Goal: Check status: Check status

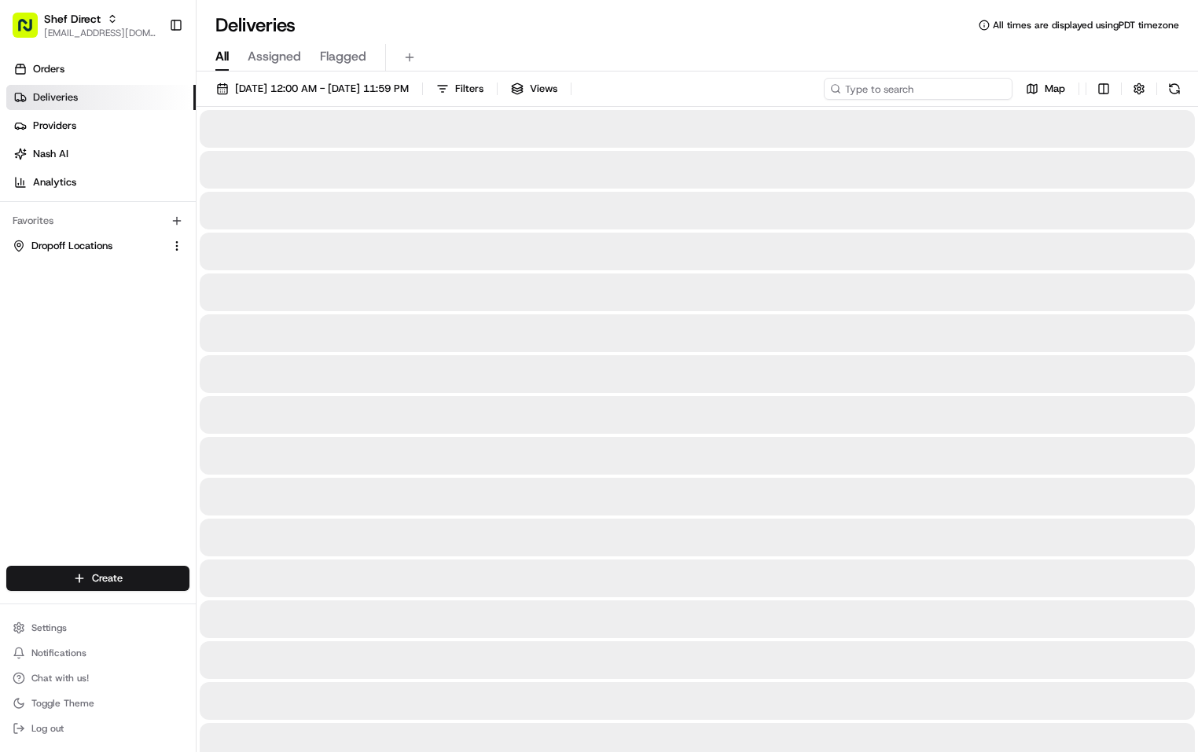
click at [925, 89] on input at bounding box center [918, 89] width 189 height 22
paste input "gxTmmhDiYaH"
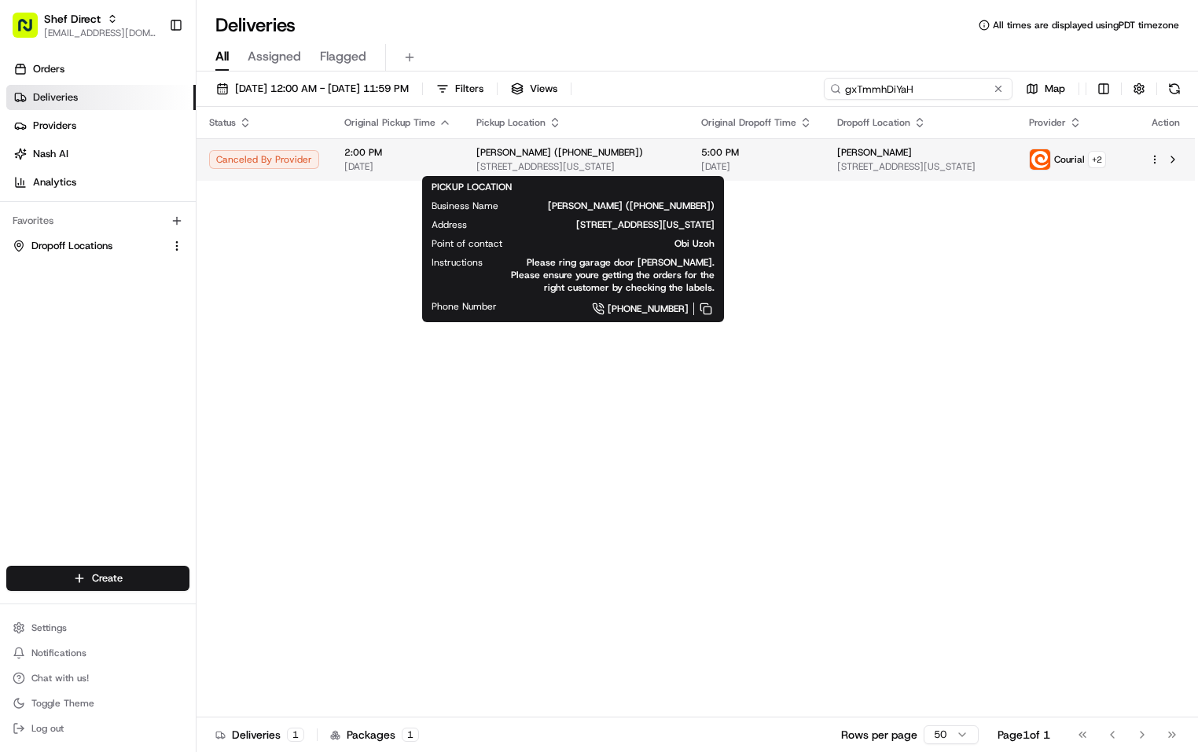
type input "gxTmmhDiYaH"
click at [644, 148] on div "[PERSON_NAME] ([PHONE_NUMBER])" at bounding box center [576, 152] width 200 height 13
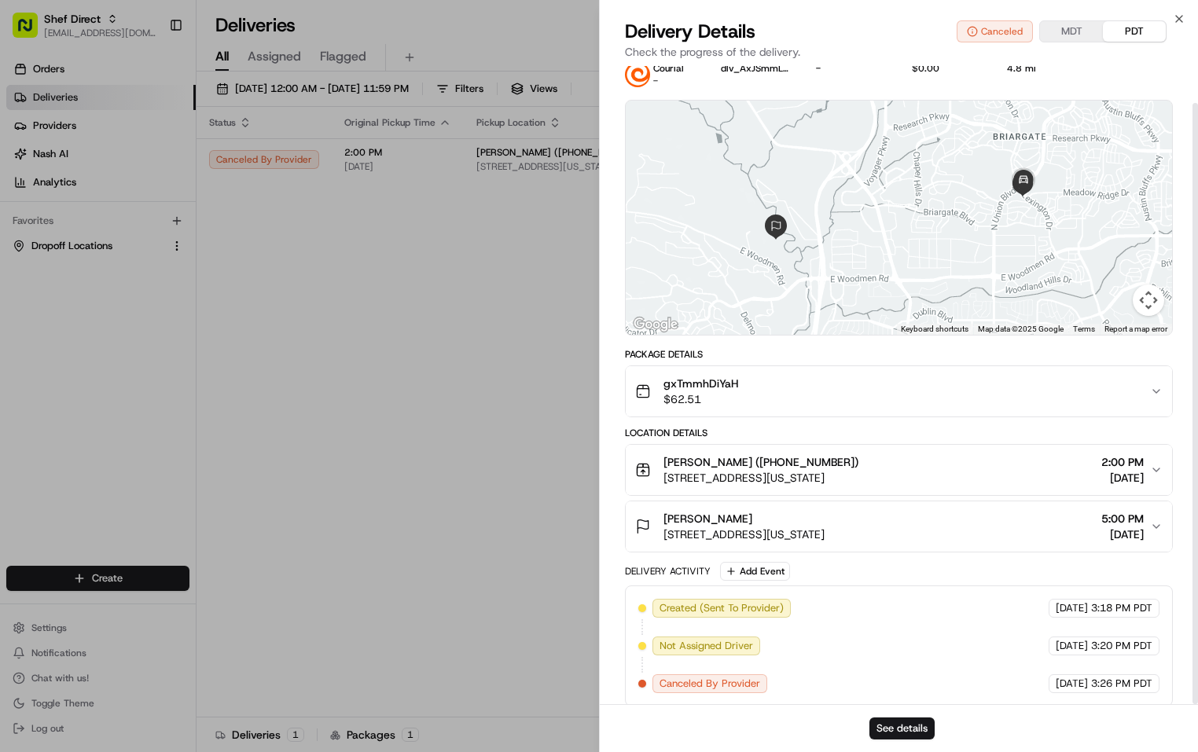
scroll to position [39, 0]
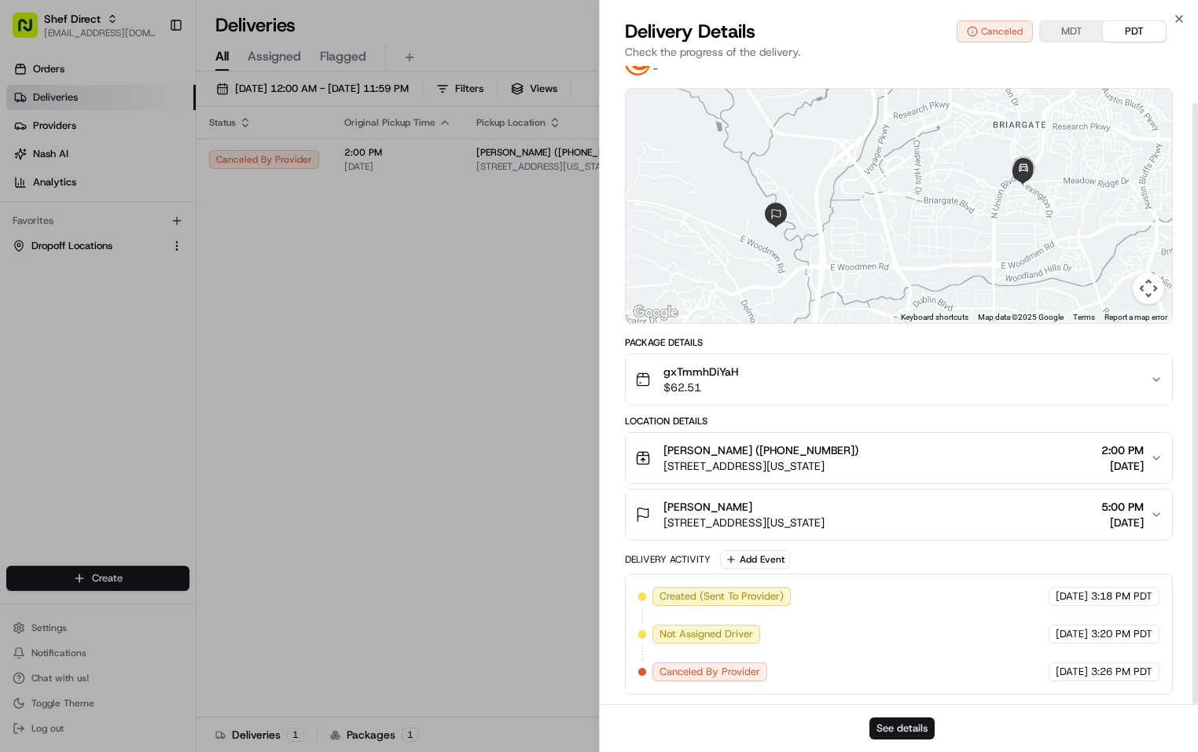
click at [912, 721] on button "See details" at bounding box center [901, 729] width 65 height 22
drag, startPoint x: 740, startPoint y: 366, endPoint x: 656, endPoint y: 375, distance: 84.5
click at [656, 375] on div "gxTmmhDiYaH $62.51" at bounding box center [892, 379] width 515 height 31
copy span "gxTmmhDiYaH"
click at [912, 730] on button "See details" at bounding box center [901, 729] width 65 height 22
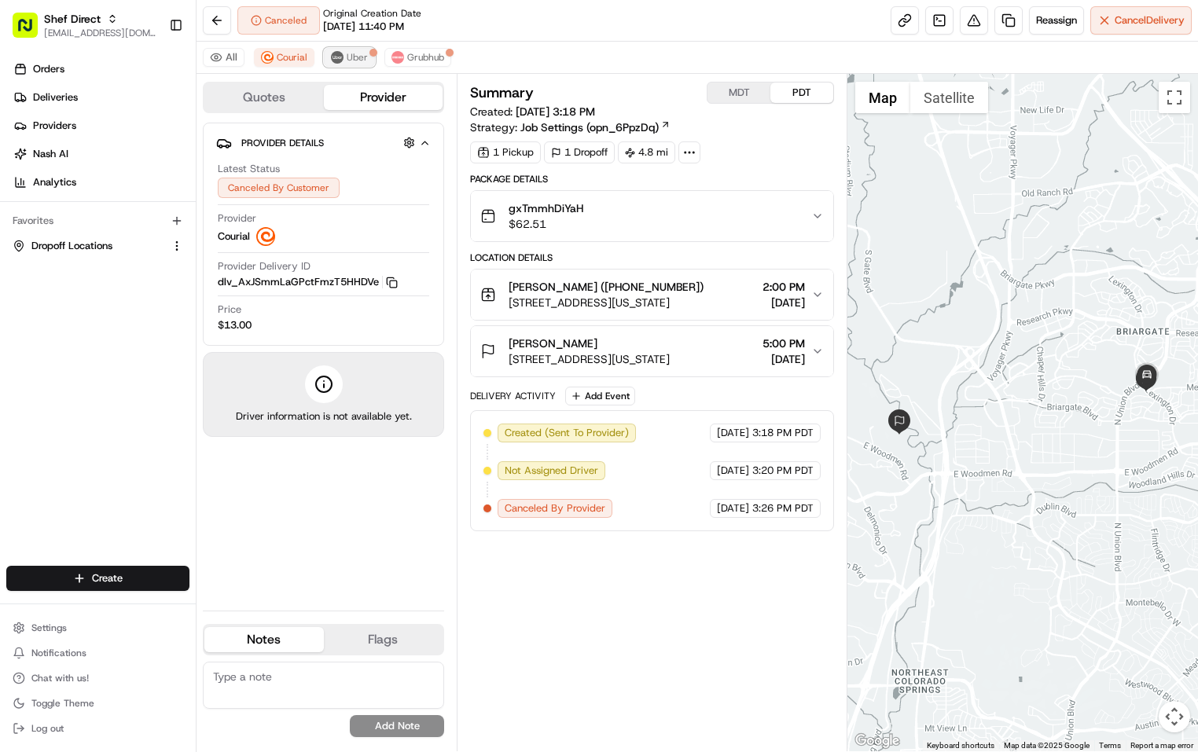
click at [358, 60] on span "Uber" at bounding box center [357, 57] width 21 height 13
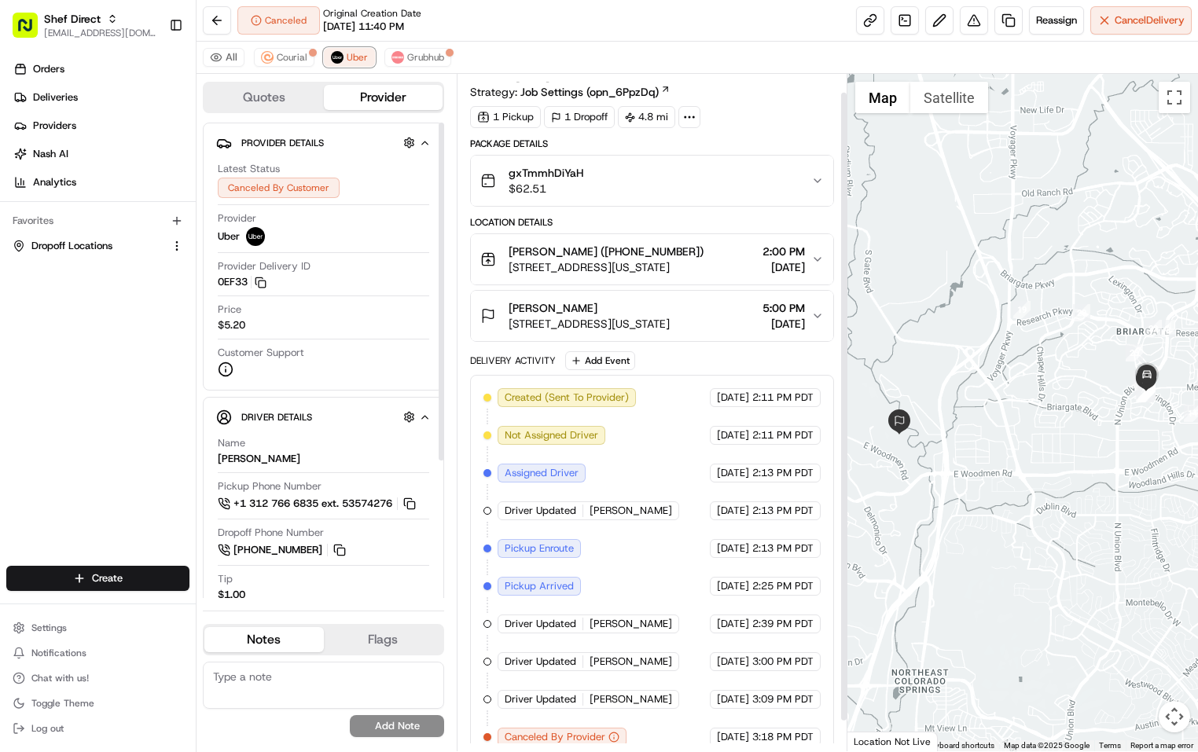
scroll to position [52, 0]
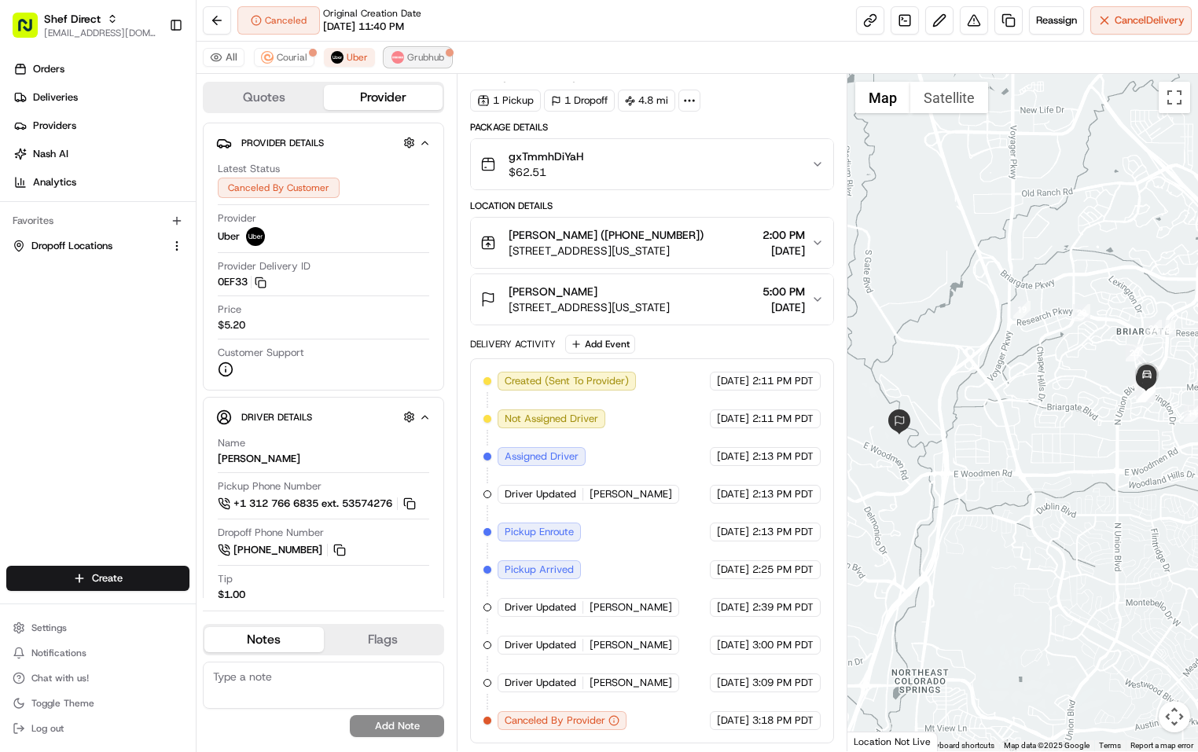
click at [424, 50] on button "Grubhub" at bounding box center [417, 57] width 67 height 19
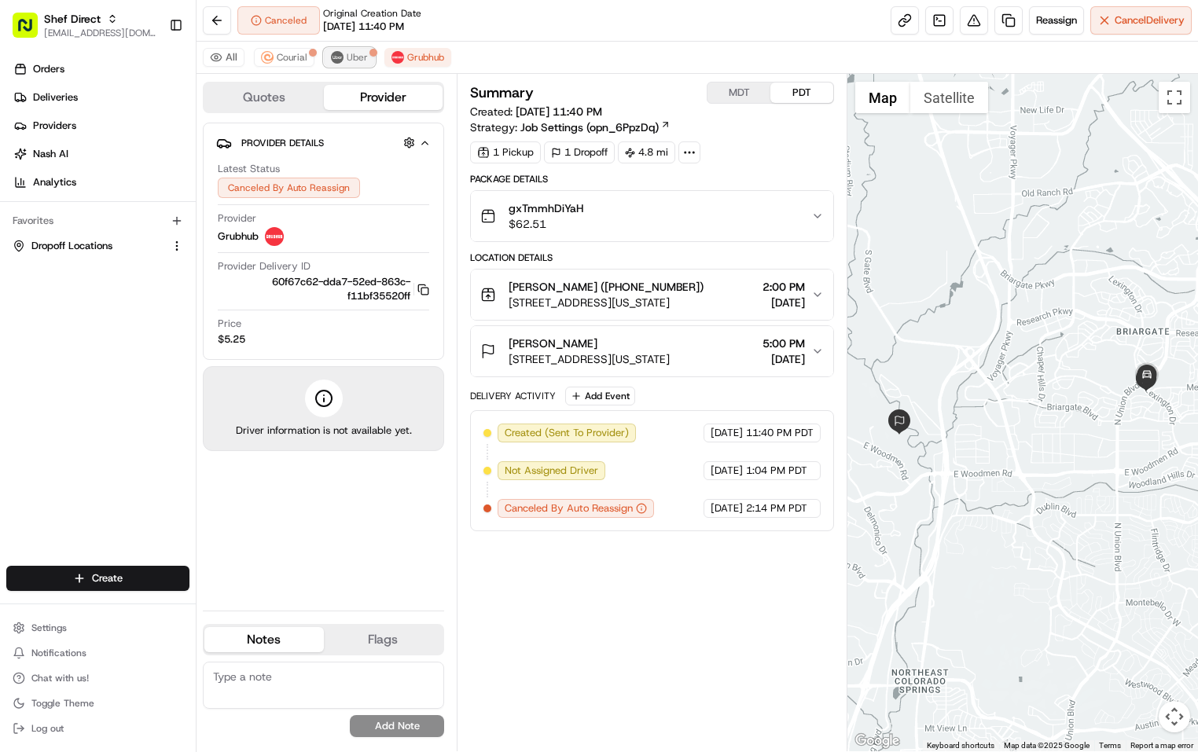
click at [340, 53] on img at bounding box center [337, 57] width 13 height 13
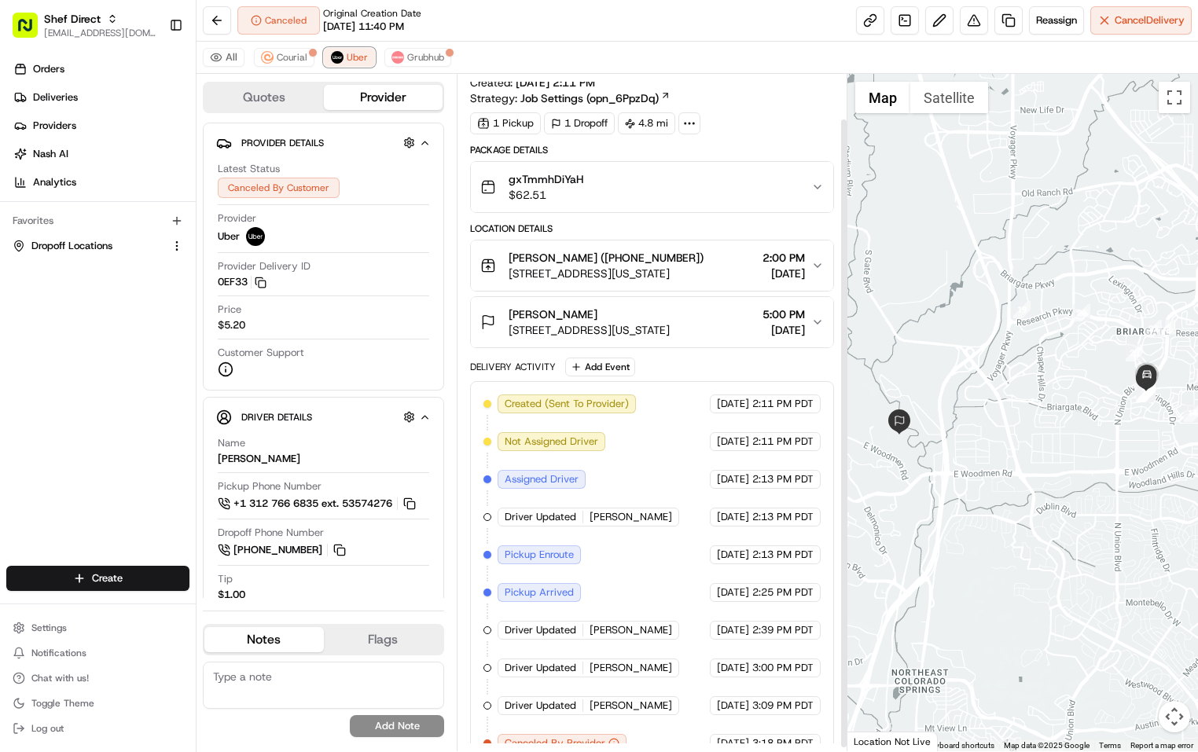
scroll to position [52, 0]
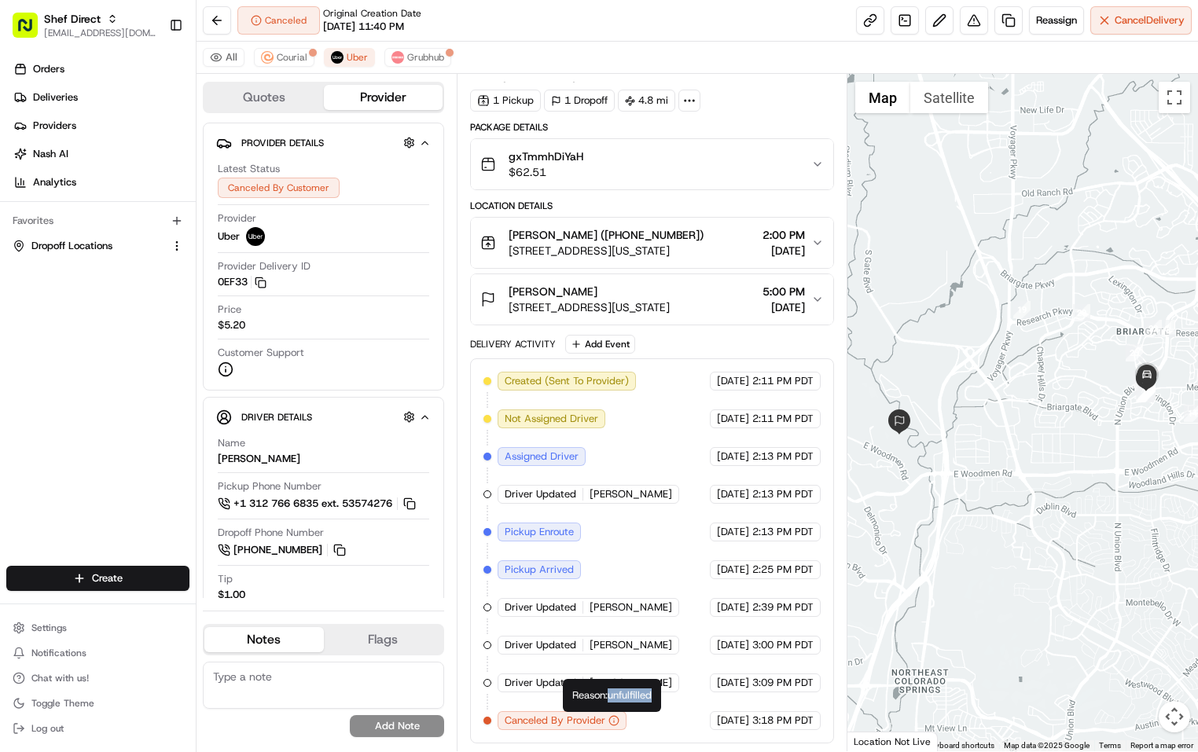
drag, startPoint x: 657, startPoint y: 692, endPoint x: 610, endPoint y: 698, distance: 47.5
click at [610, 698] on div "Reason: unfulfilled Reason: unfulfilled" at bounding box center [612, 695] width 98 height 33
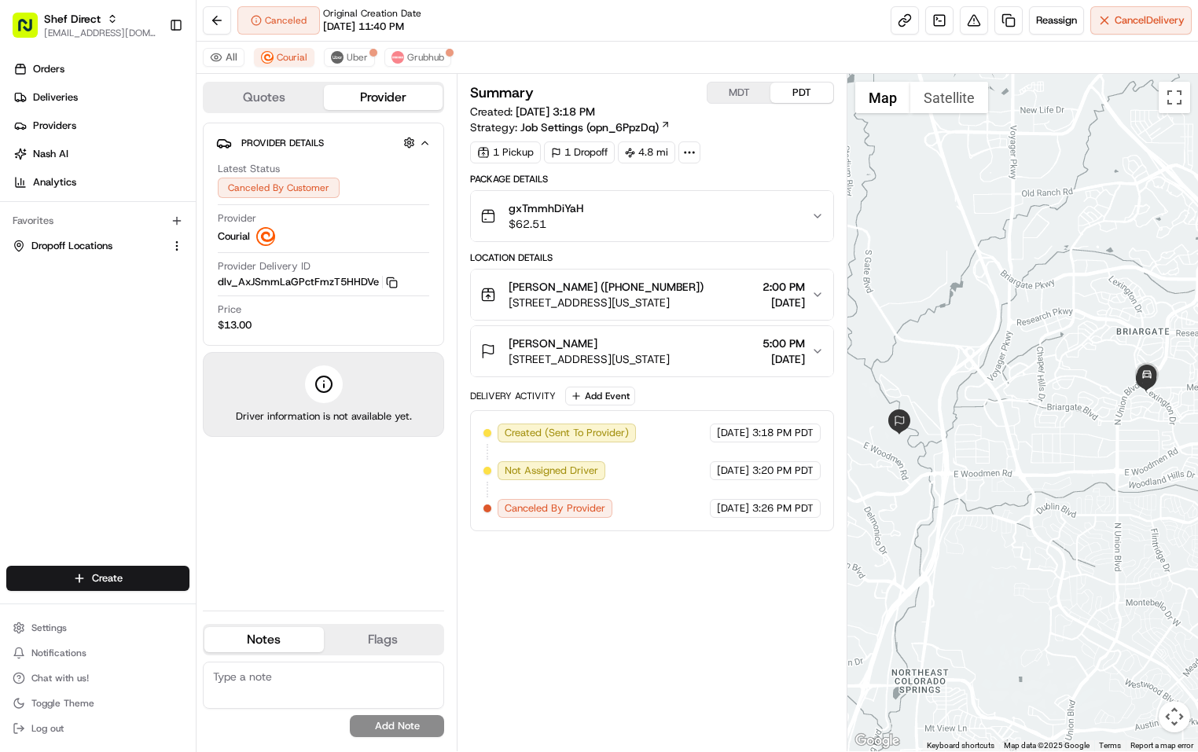
click at [354, 46] on div "All Courial Uber Grubhub" at bounding box center [696, 58] width 1001 height 32
click at [357, 48] on button "Uber" at bounding box center [349, 57] width 51 height 19
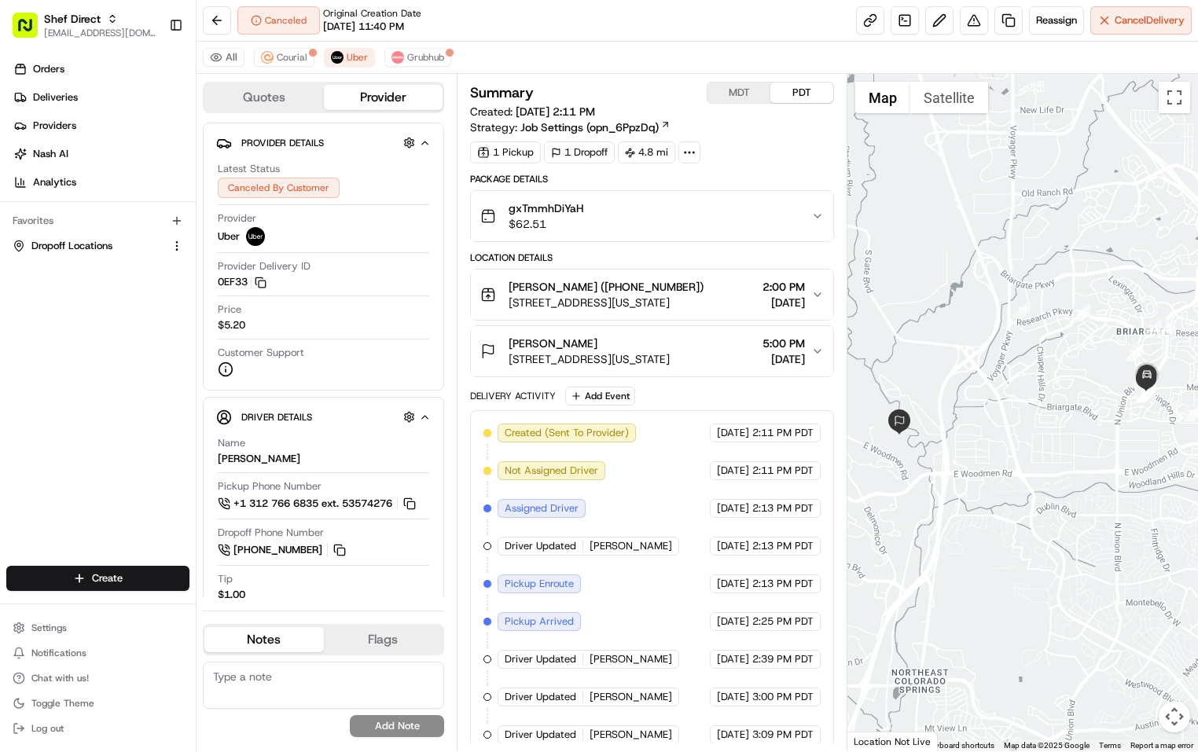
click at [590, 218] on div "gxTmmhDiYaH $62.51" at bounding box center [645, 215] width 331 height 31
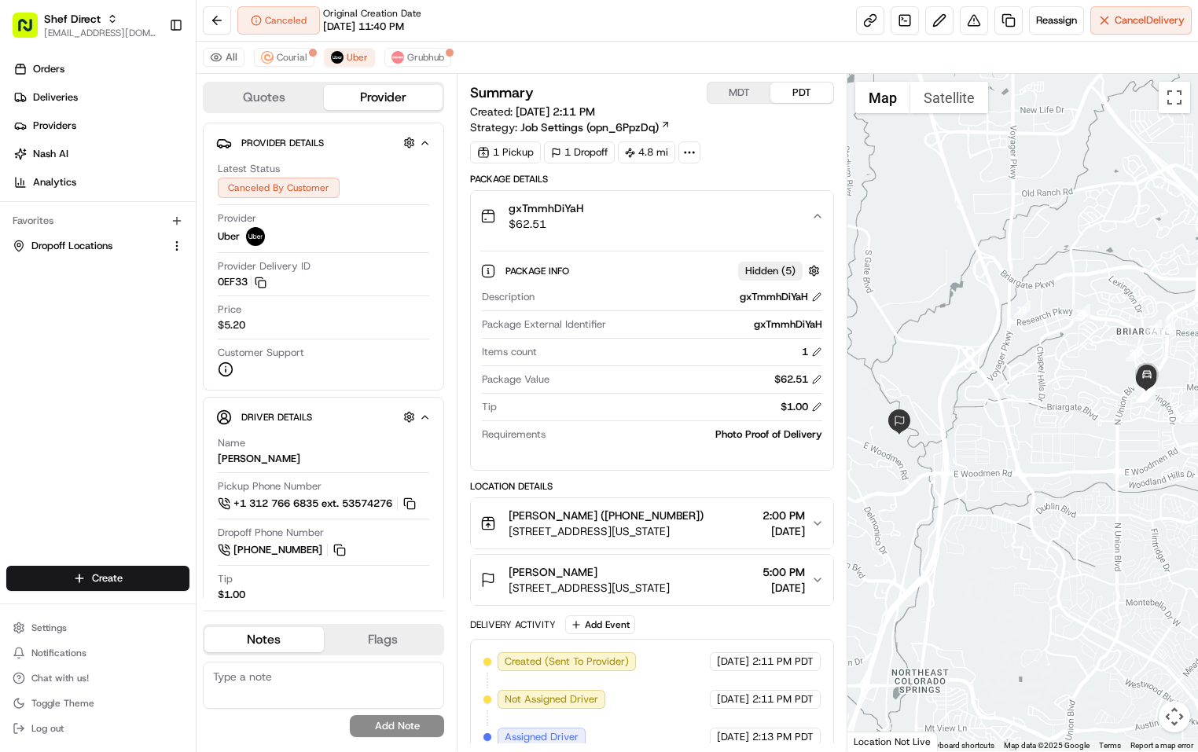
click at [587, 208] on div "gxTmmhDiYaH $62.51" at bounding box center [645, 215] width 331 height 31
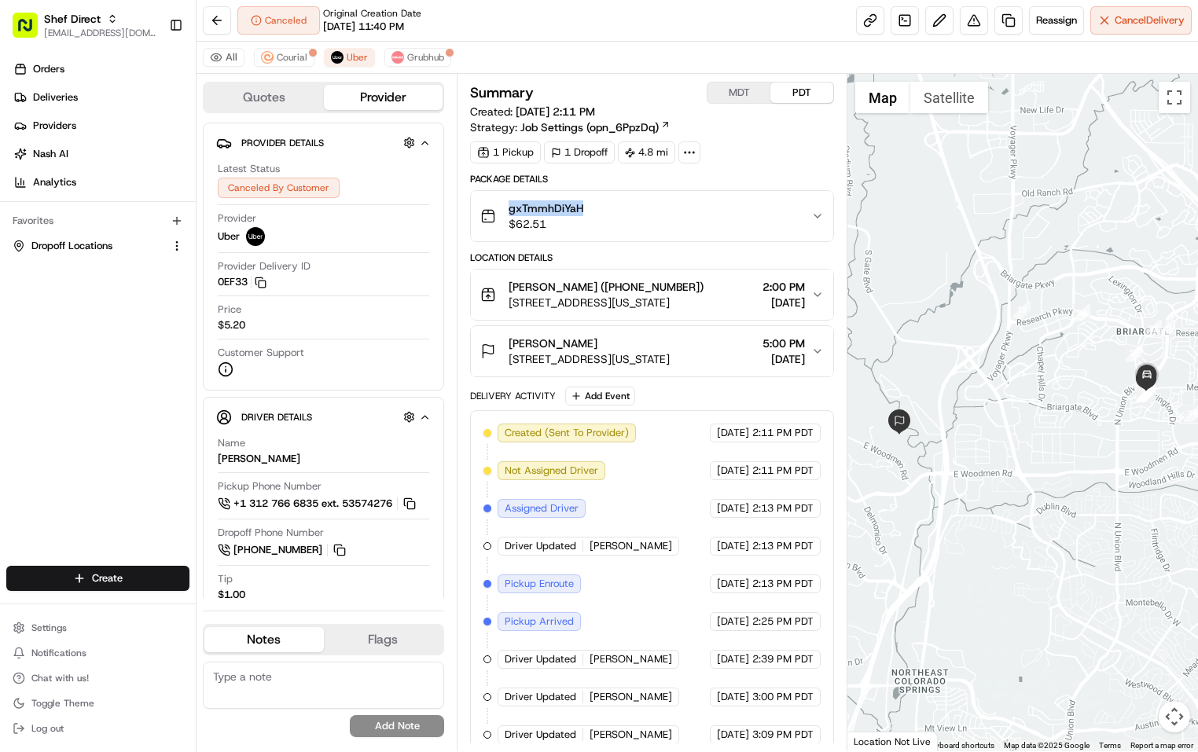
drag, startPoint x: 585, startPoint y: 208, endPoint x: 509, endPoint y: 208, distance: 75.4
click at [509, 208] on div "gxTmmhDiYaH $62.51" at bounding box center [645, 215] width 331 height 31
copy span "gxTmmhDiYaH"
click at [685, 24] on div "Canceled Original Creation Date 08/23/2025 11:40 PM Reassign Cancel Delivery" at bounding box center [696, 21] width 1001 height 42
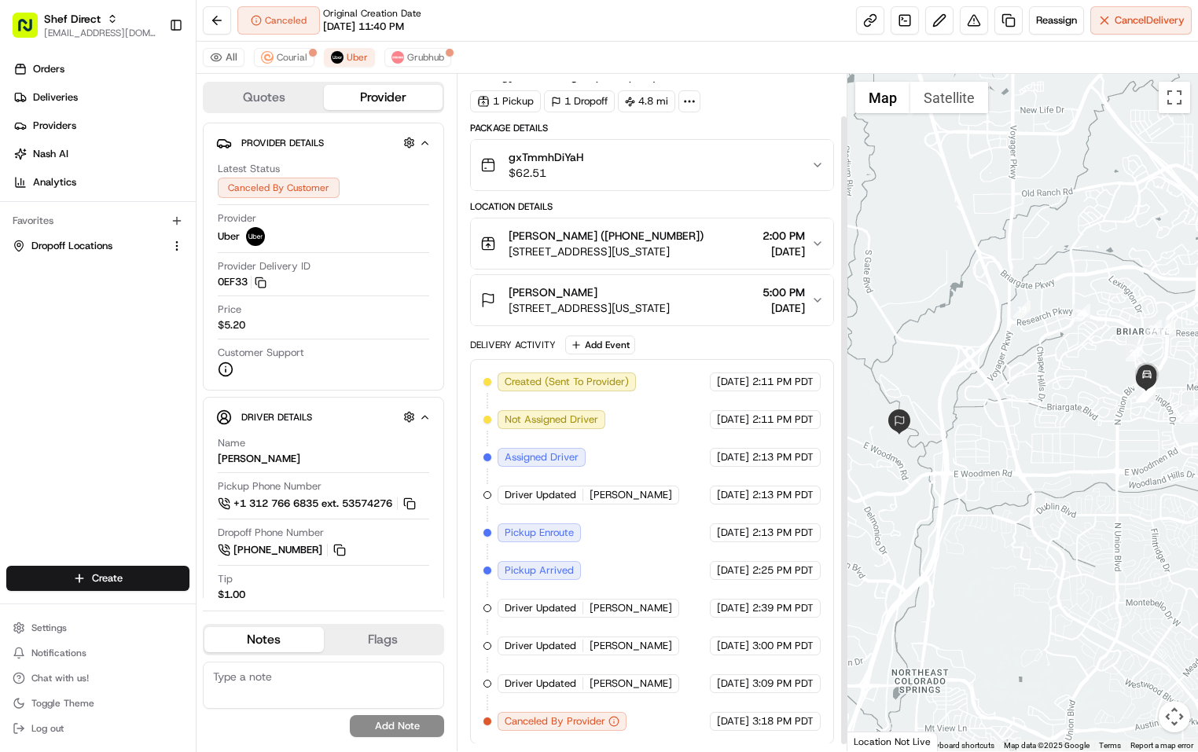
scroll to position [52, 0]
click at [404, 64] on button "Grubhub" at bounding box center [417, 57] width 67 height 19
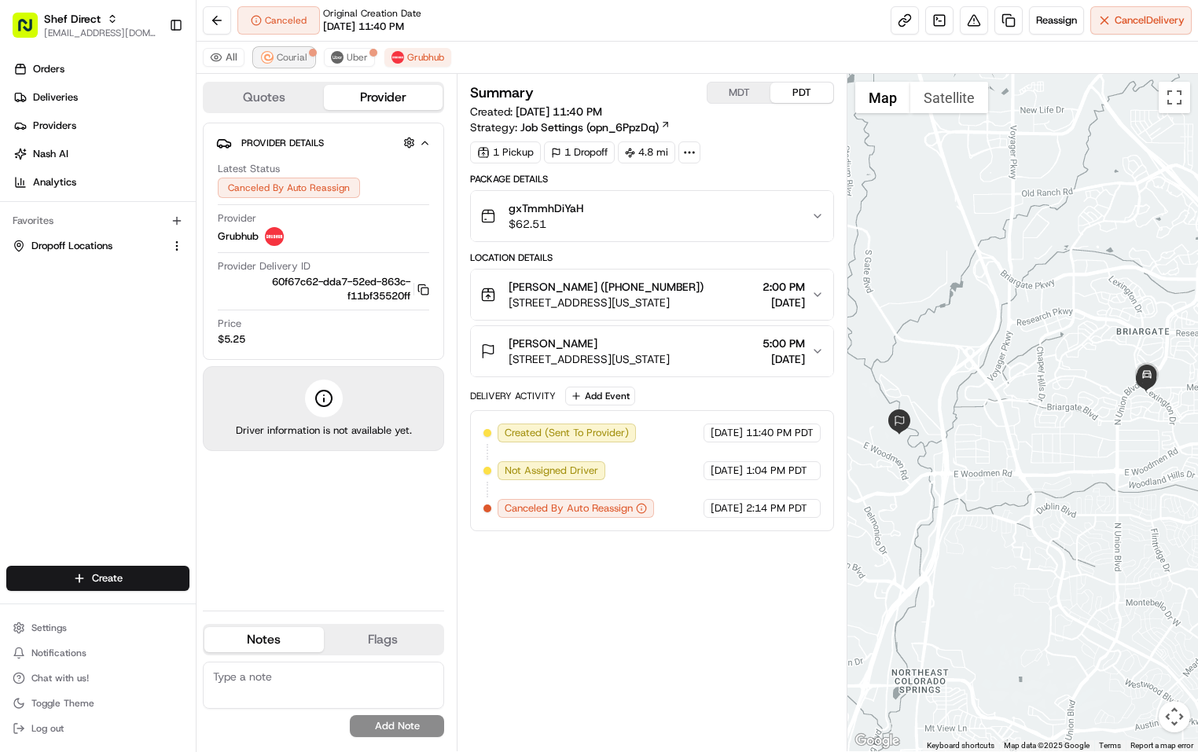
click at [297, 54] on span "Courial" at bounding box center [292, 57] width 31 height 13
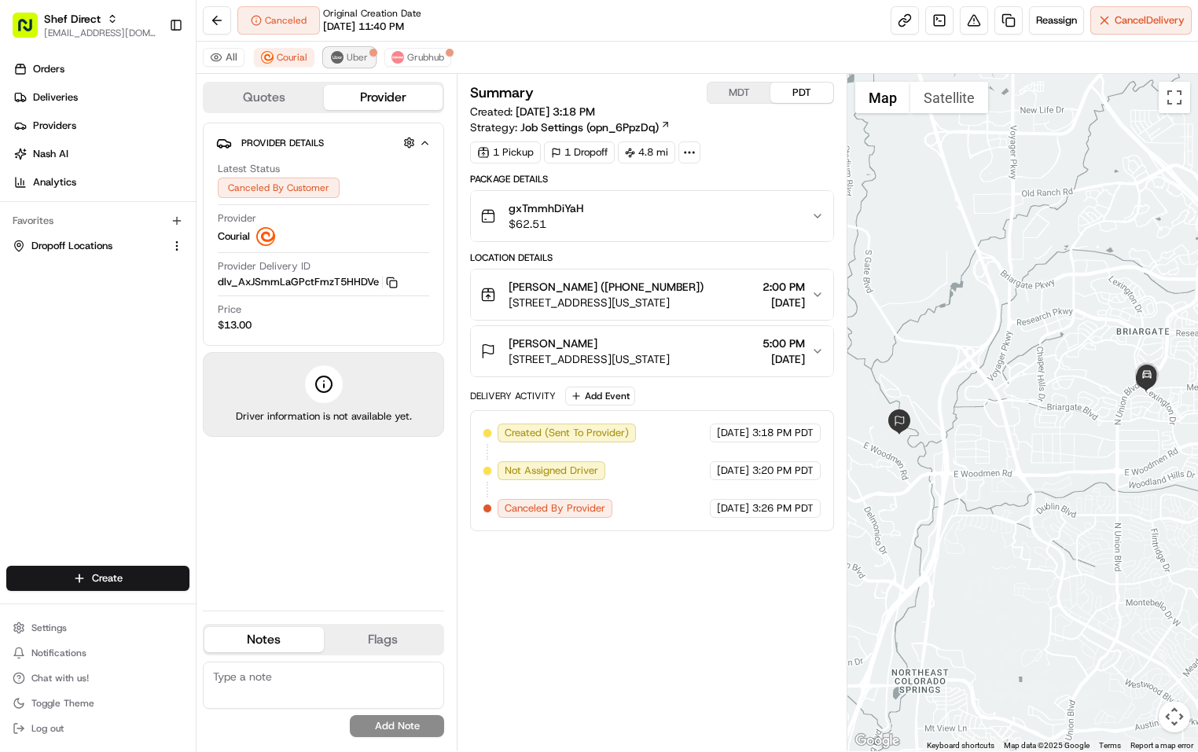
click at [347, 53] on span "Uber" at bounding box center [357, 57] width 21 height 13
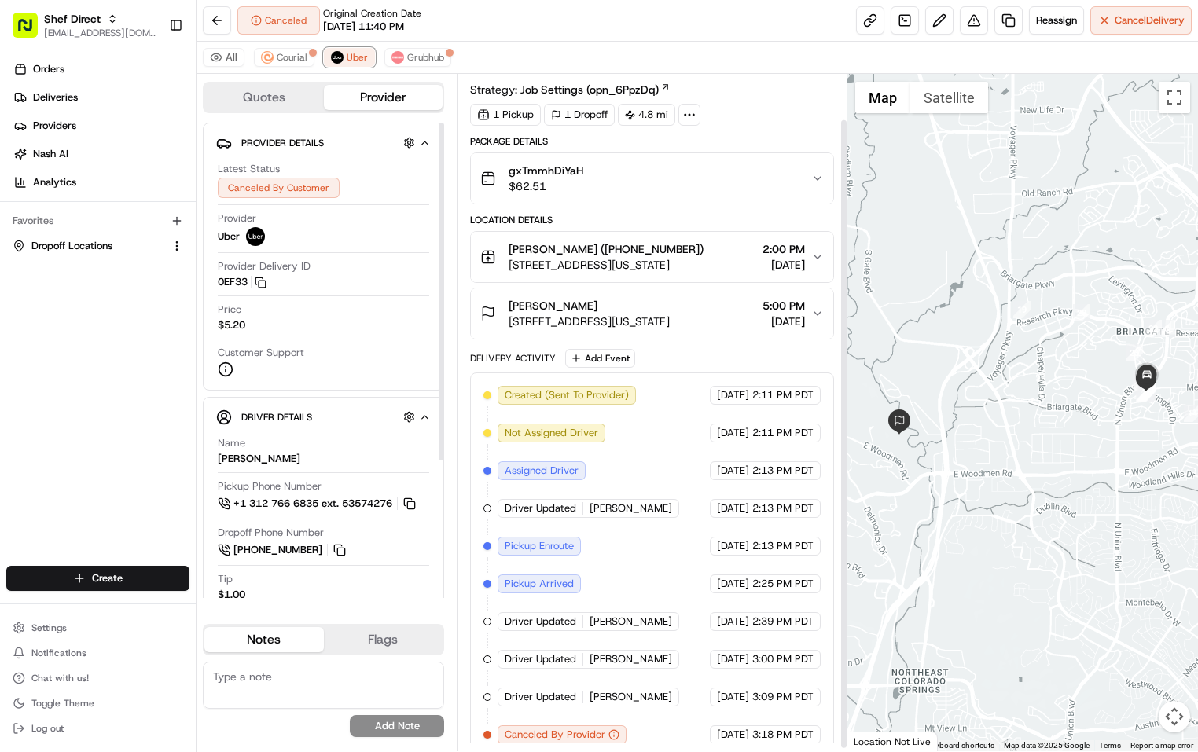
scroll to position [52, 0]
